Goal: Check status

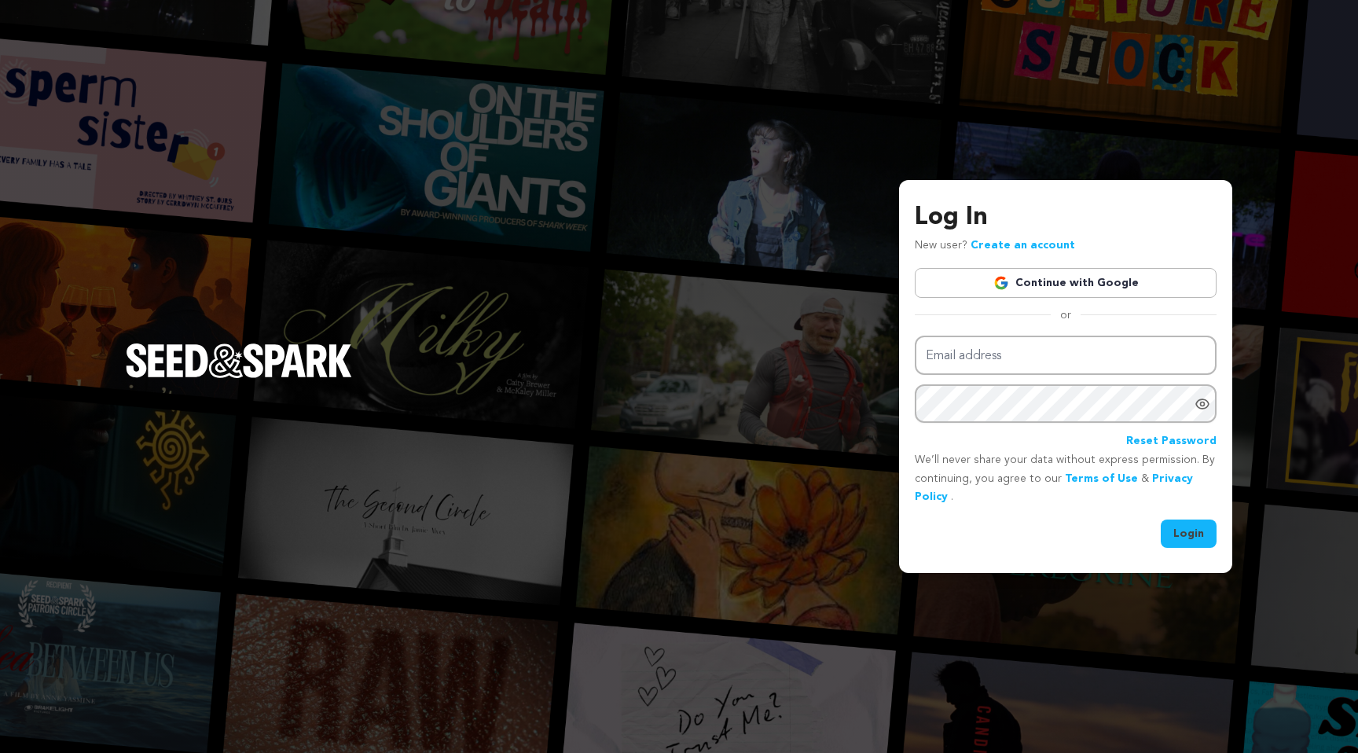
click at [1028, 284] on link "Continue with Google" at bounding box center [1066, 283] width 302 height 30
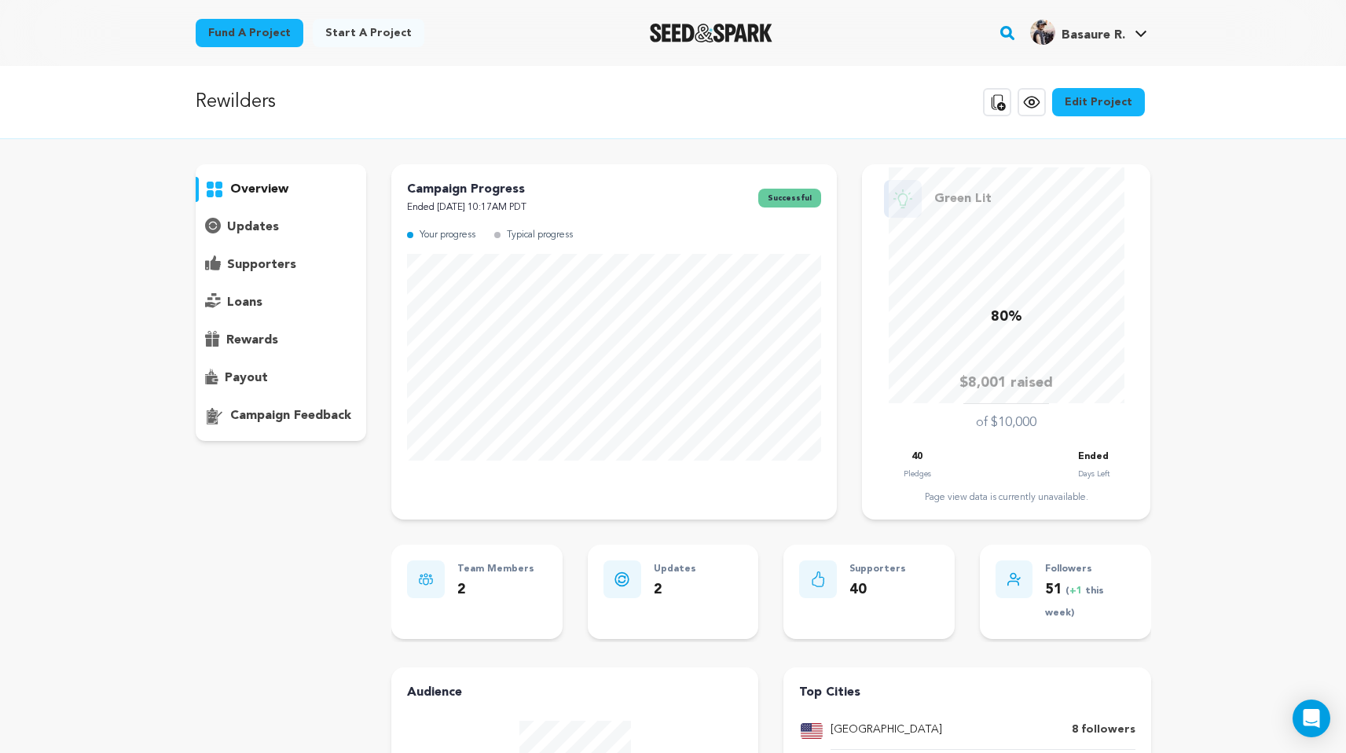
click at [278, 268] on p "supporters" at bounding box center [261, 264] width 69 height 19
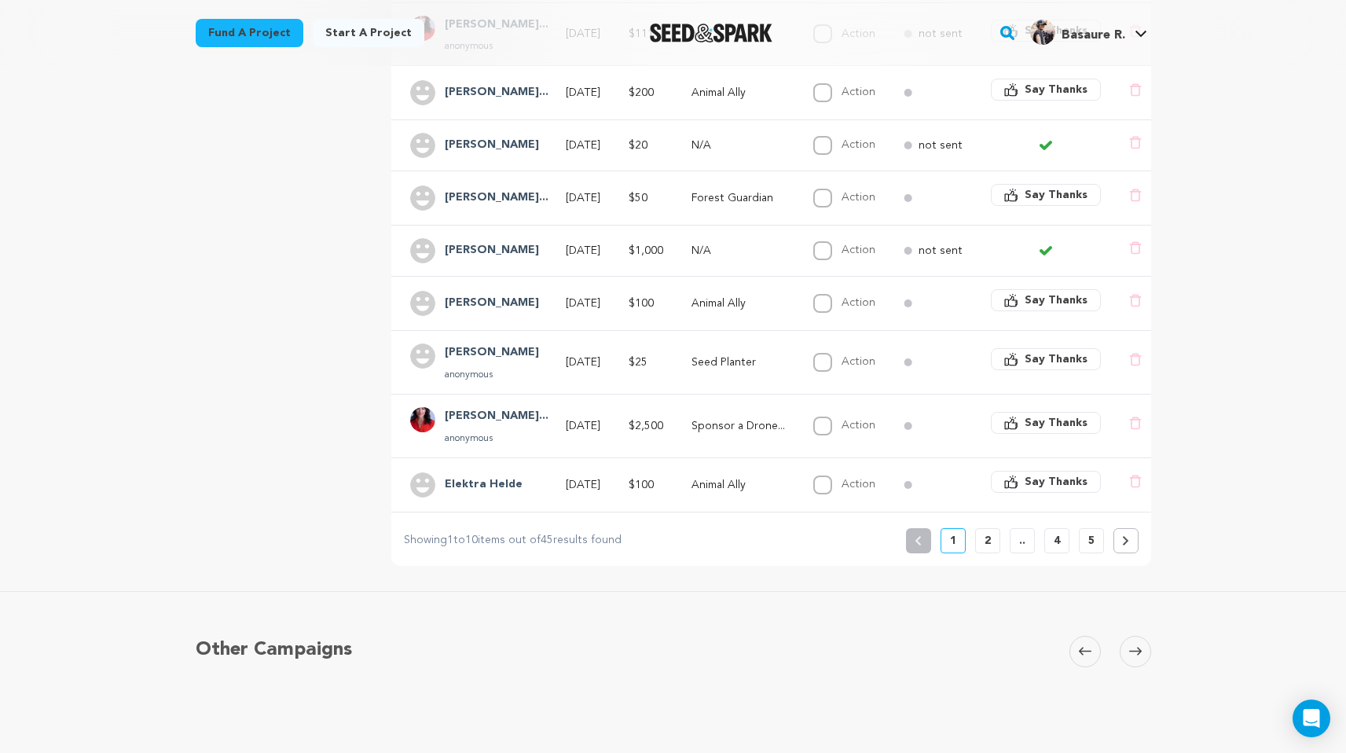
scroll to position [511, 0]
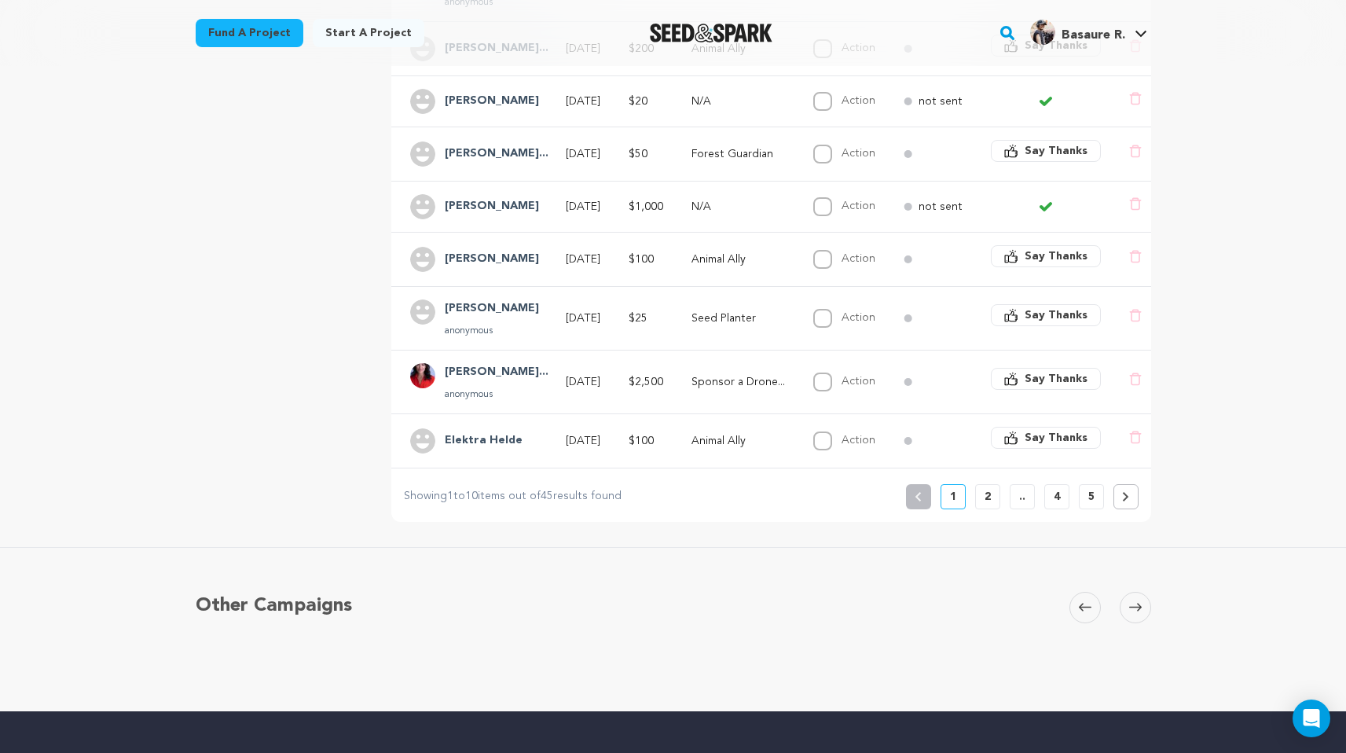
click at [987, 496] on p "2" at bounding box center [987, 497] width 6 height 16
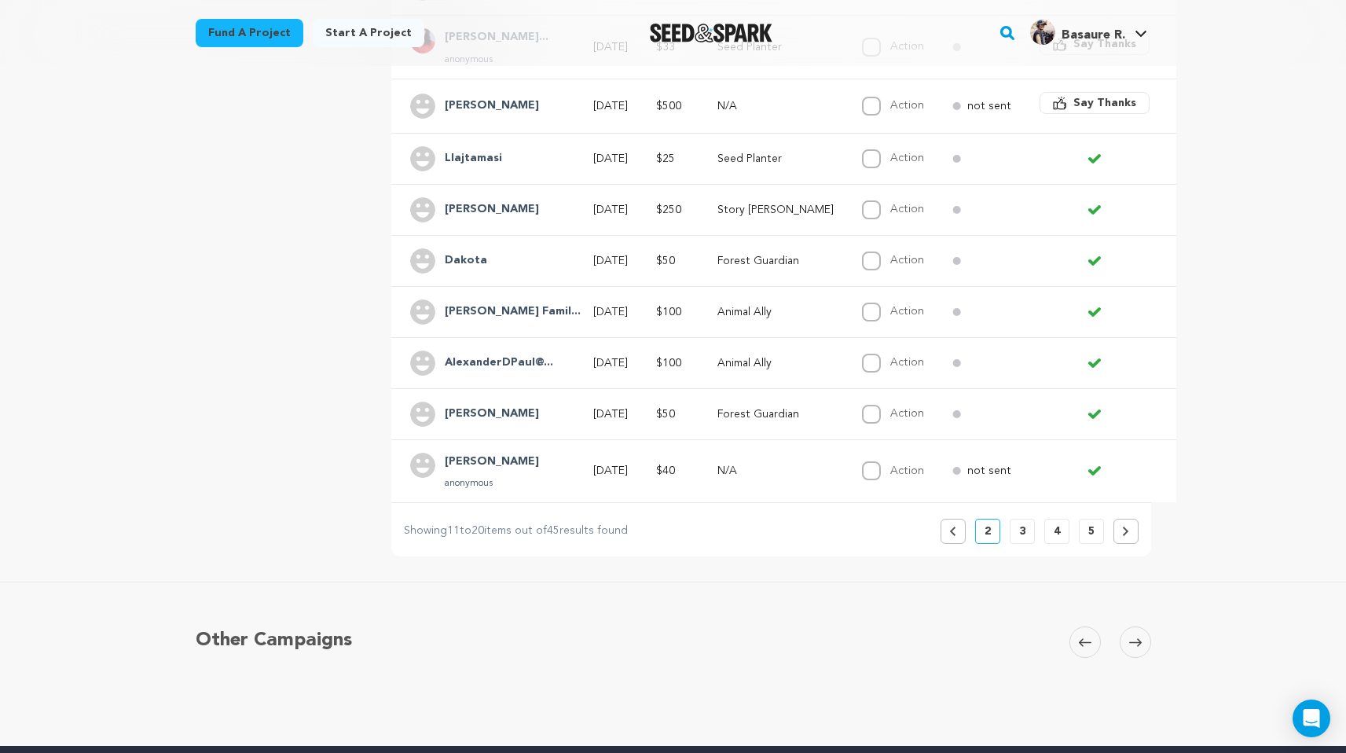
scroll to position [451, 0]
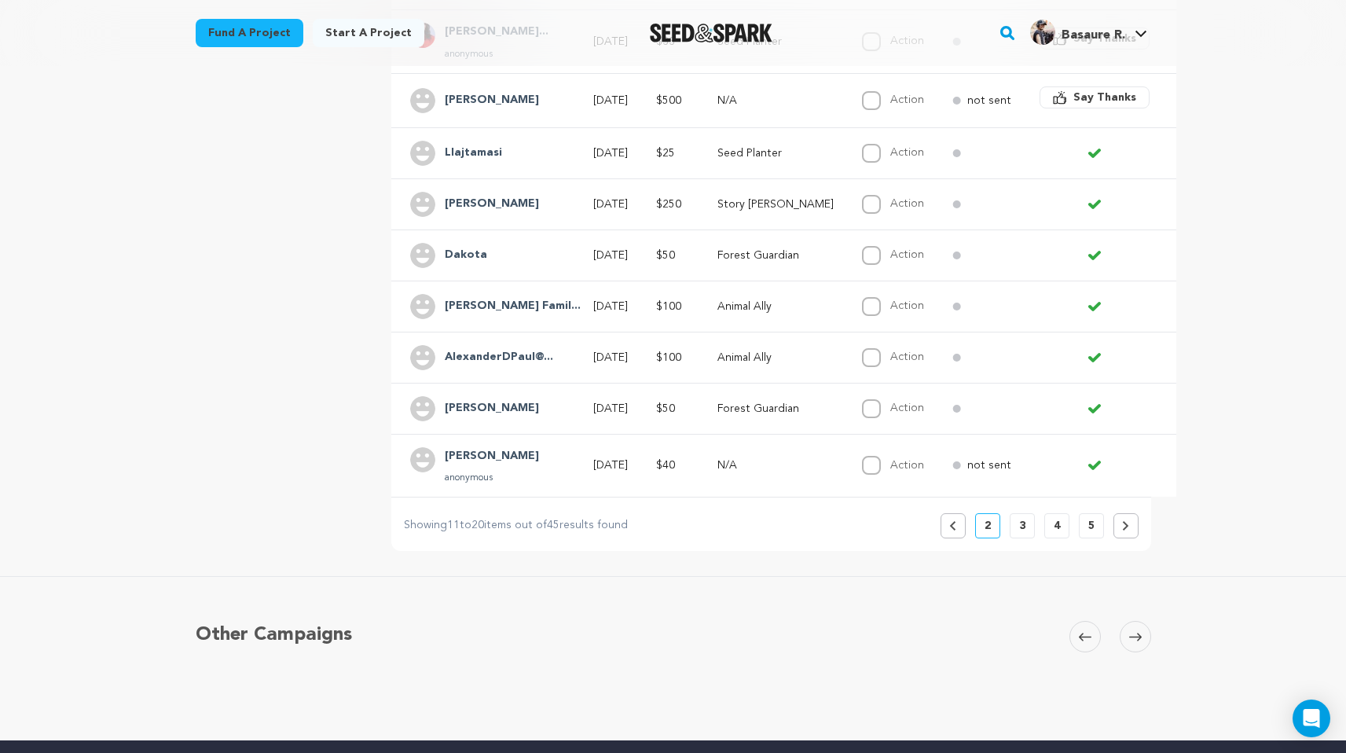
click at [1023, 518] on p "3" at bounding box center [1022, 526] width 6 height 16
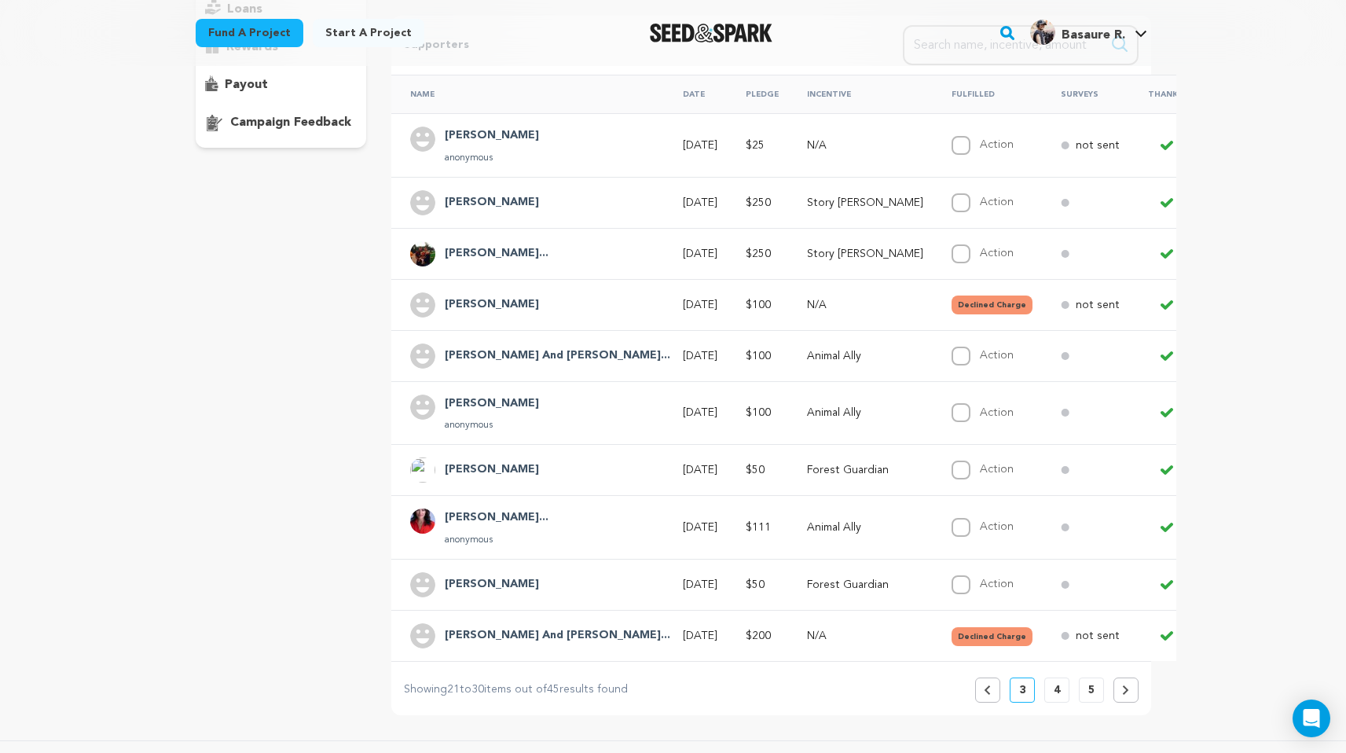
scroll to position [310, 0]
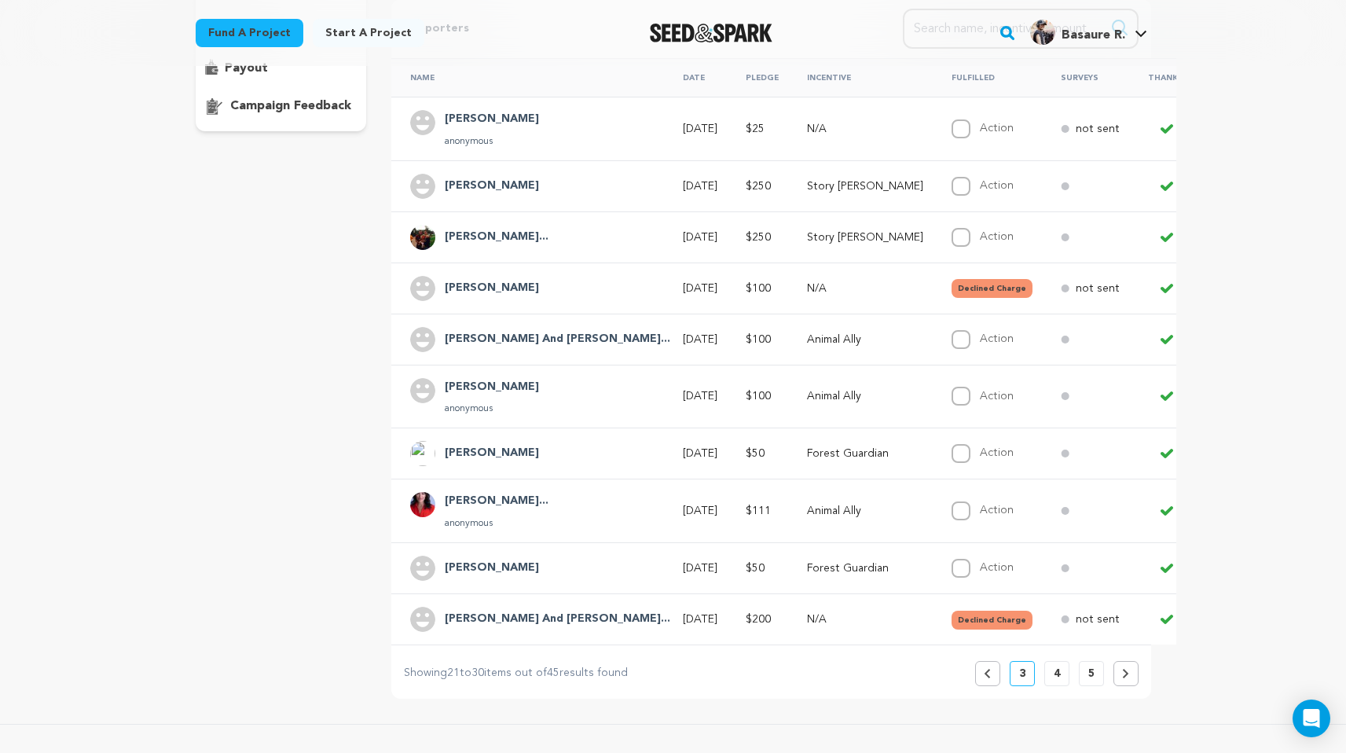
click at [1054, 665] on p "4" at bounding box center [1057, 673] width 6 height 16
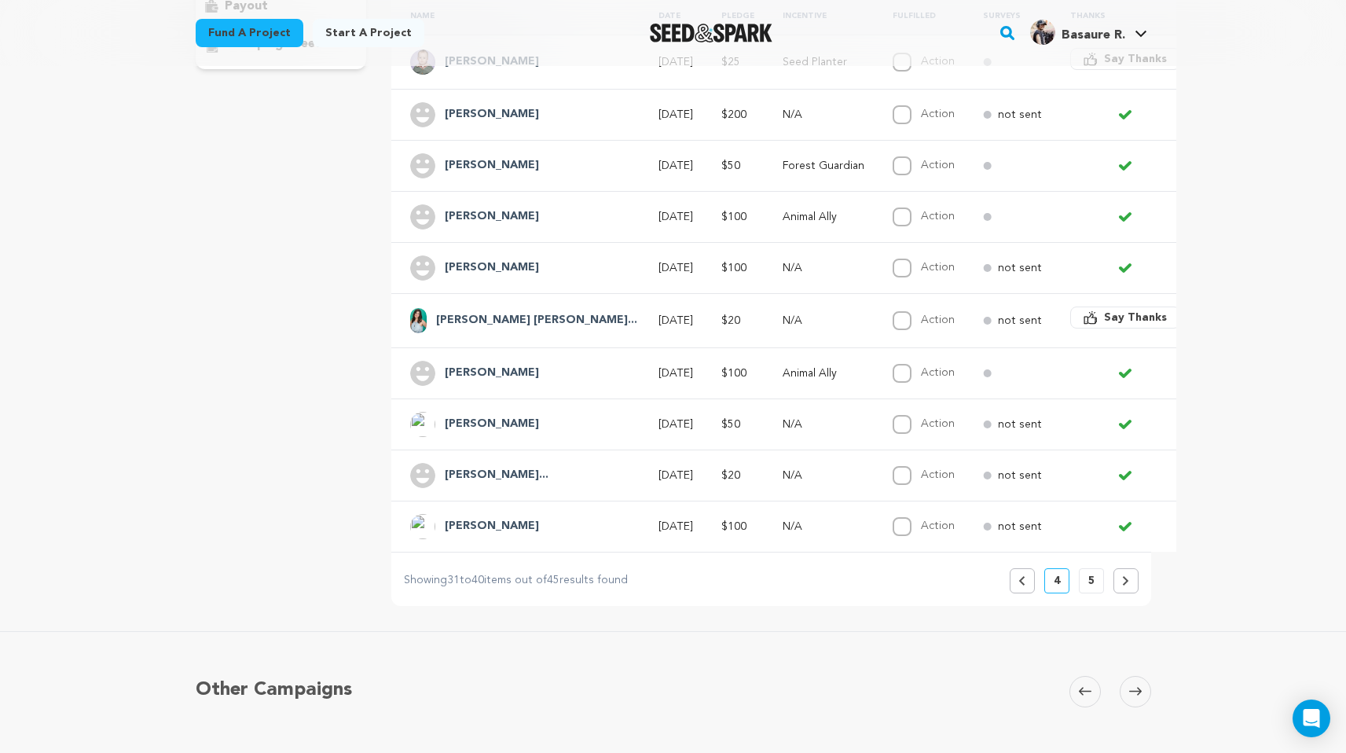
scroll to position [410, 0]
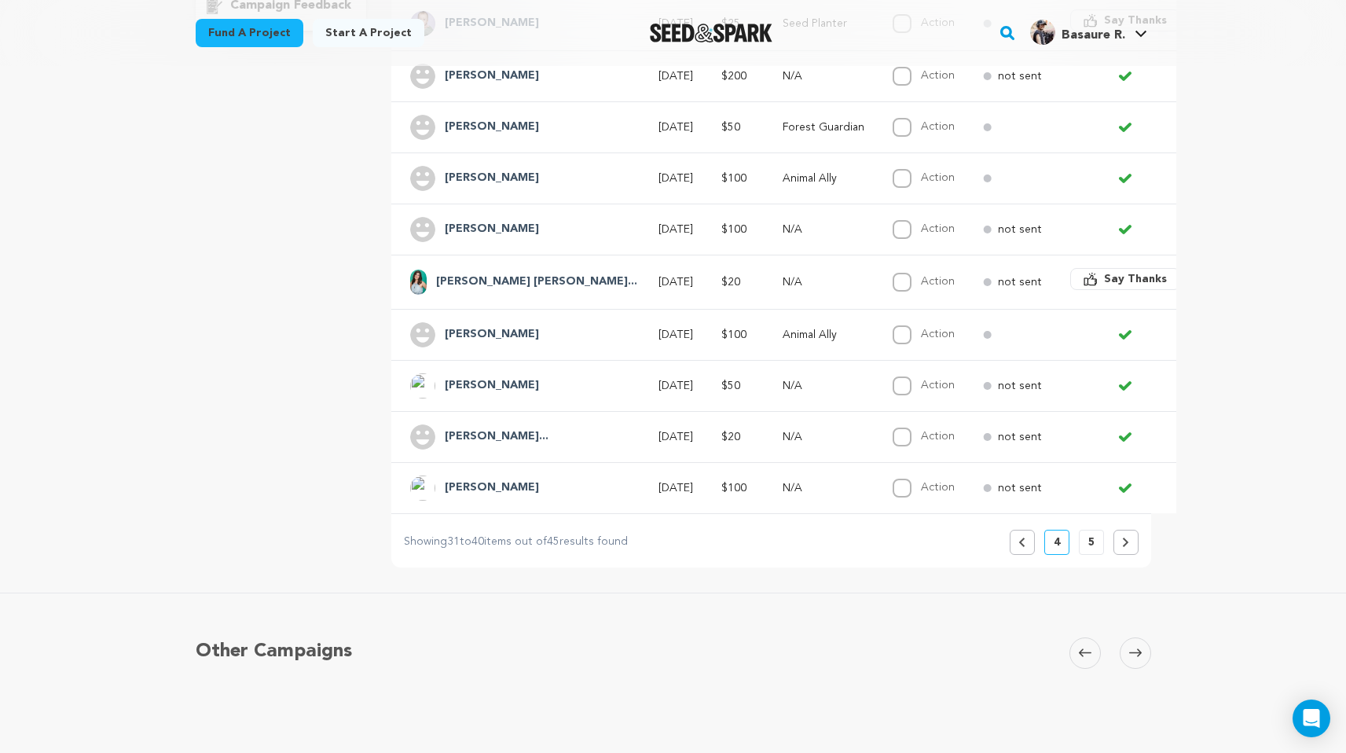
click at [1087, 530] on button "5" at bounding box center [1091, 542] width 25 height 25
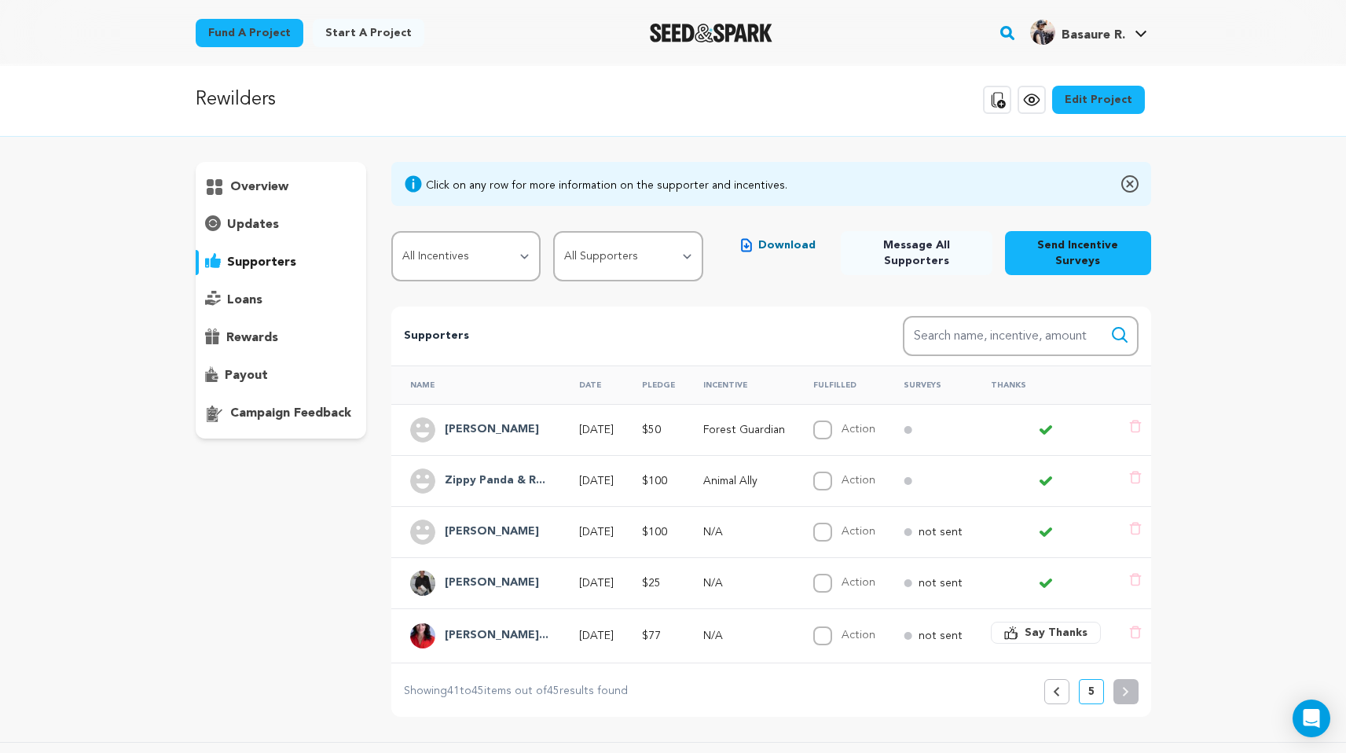
scroll to position [0, 0]
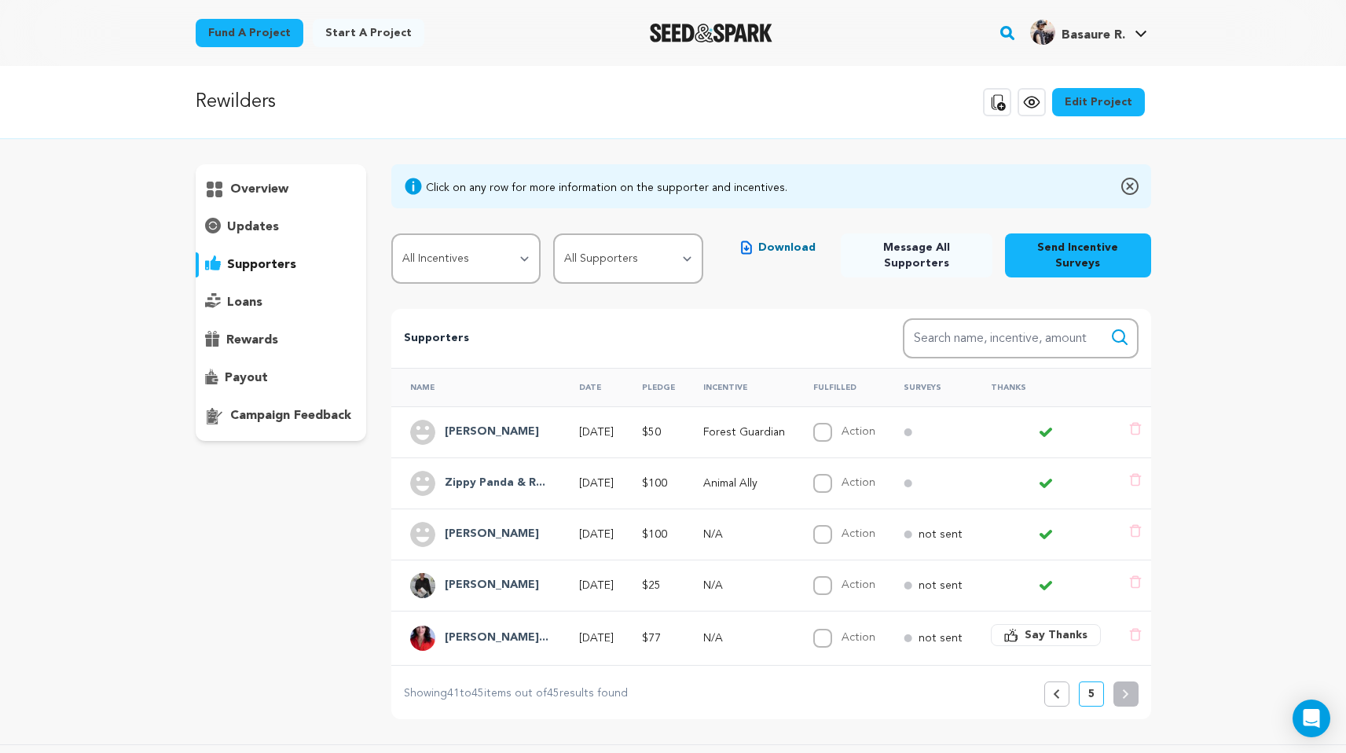
click at [1062, 681] on button "Previous" at bounding box center [1056, 693] width 25 height 25
click at [1056, 689] on icon at bounding box center [1056, 693] width 5 height 9
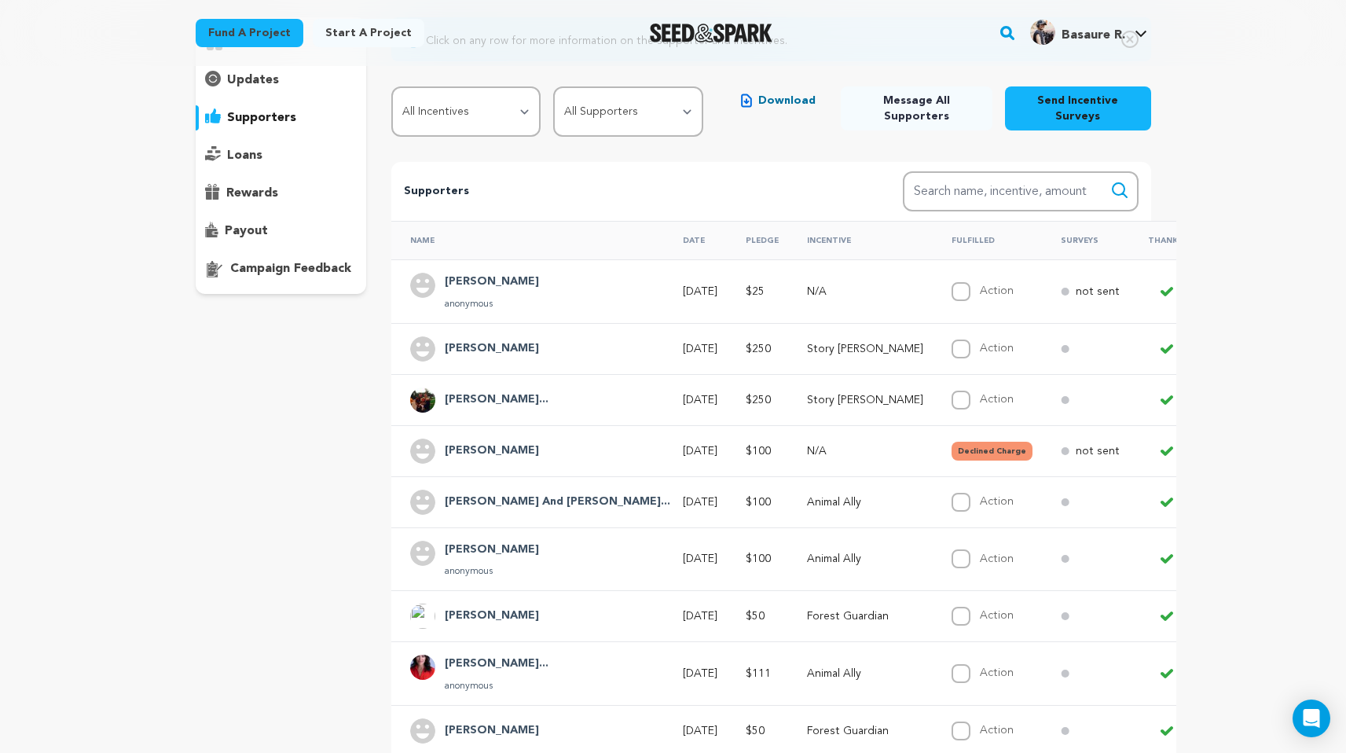
scroll to position [334, 0]
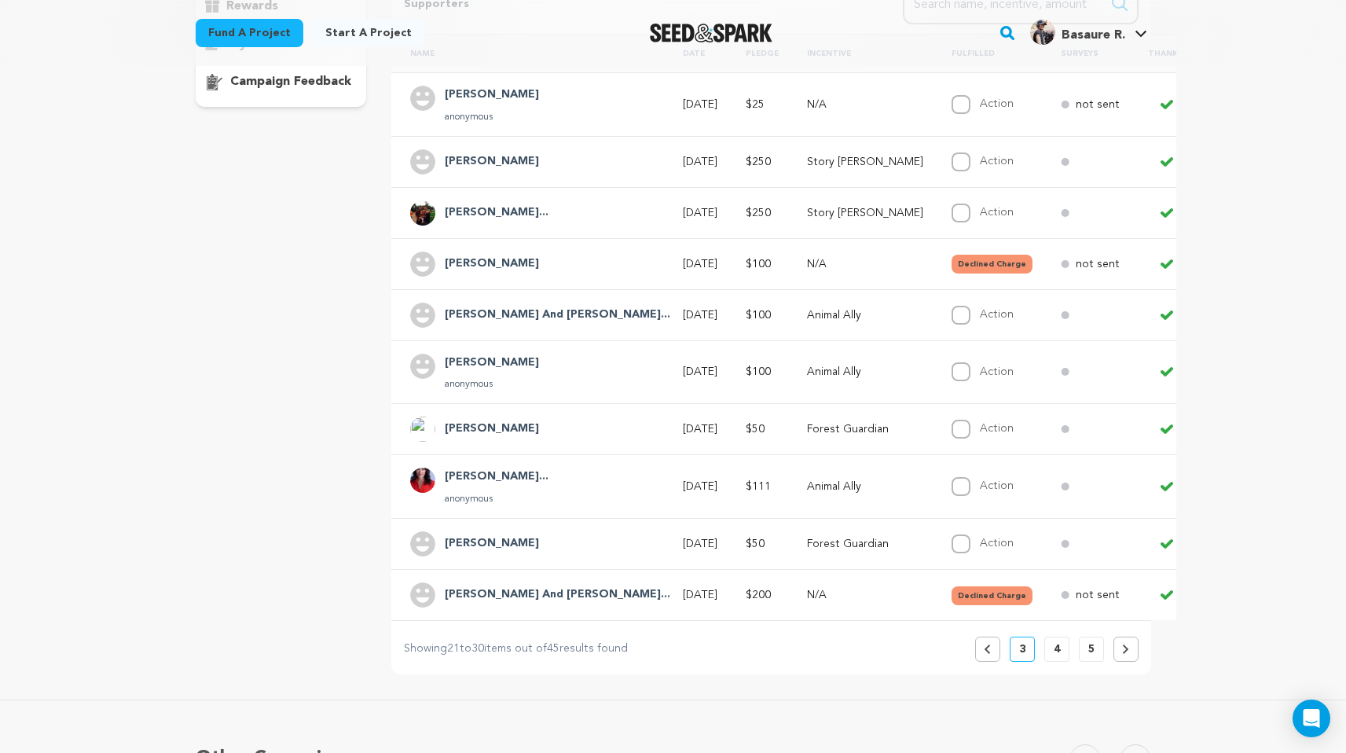
click at [992, 640] on button "Previous" at bounding box center [987, 648] width 25 height 25
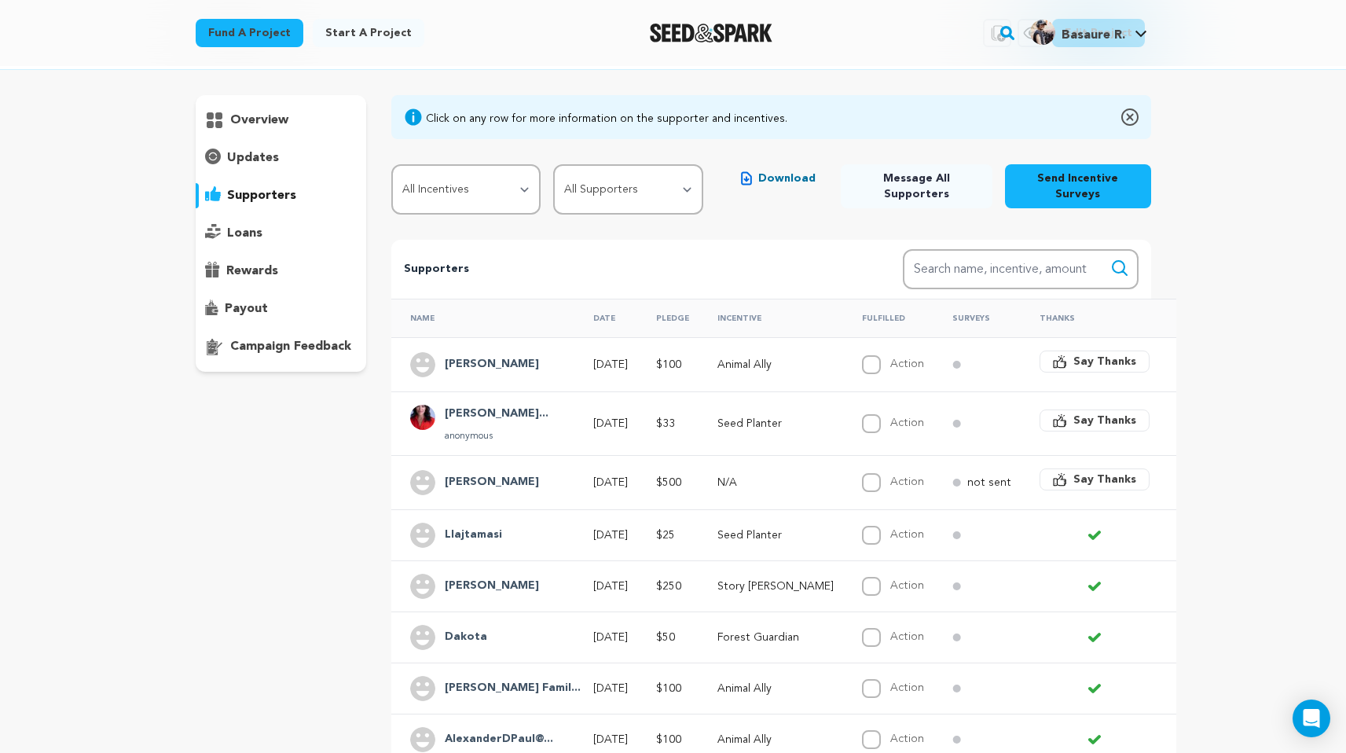
scroll to position [0, 0]
